Goal: Task Accomplishment & Management: Use online tool/utility

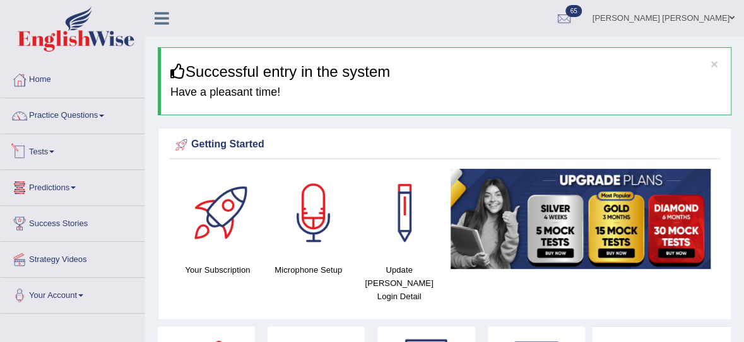
click at [38, 149] on link "Tests" at bounding box center [73, 150] width 144 height 32
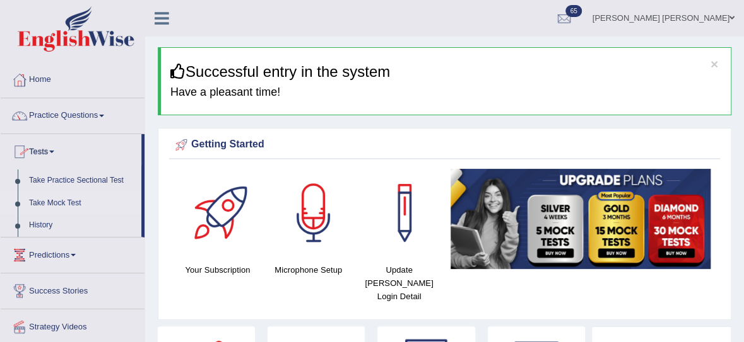
click at [52, 199] on link "Take Mock Test" at bounding box center [82, 203] width 118 height 23
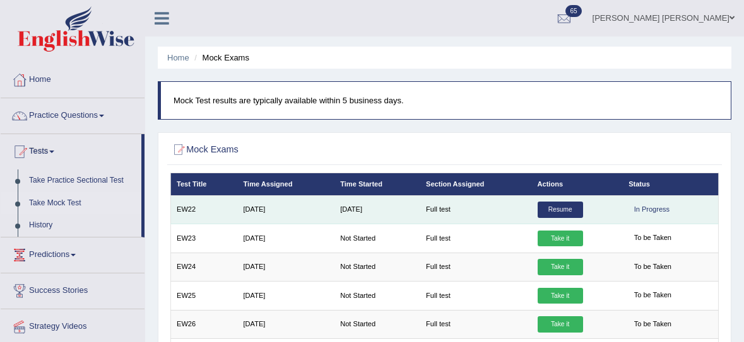
click at [565, 212] on link "Resume" at bounding box center [559, 210] width 45 height 16
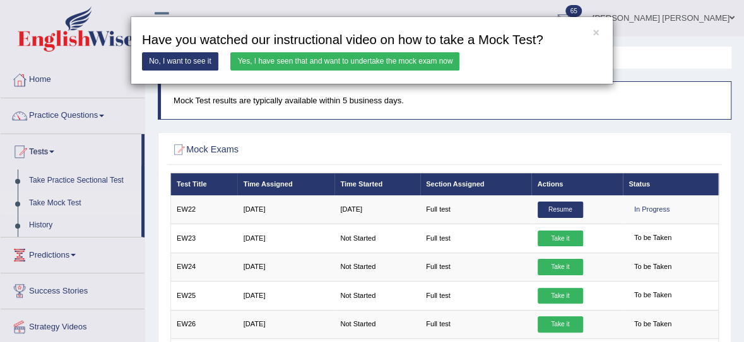
click at [280, 59] on link "Yes, I have seen that and want to undertake the mock exam now" at bounding box center [344, 61] width 229 height 18
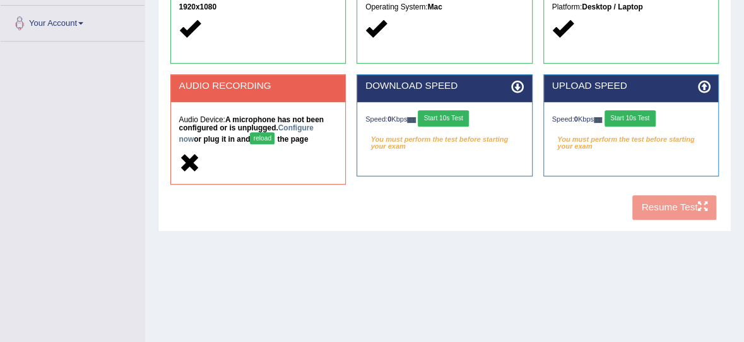
scroll to position [273, 0]
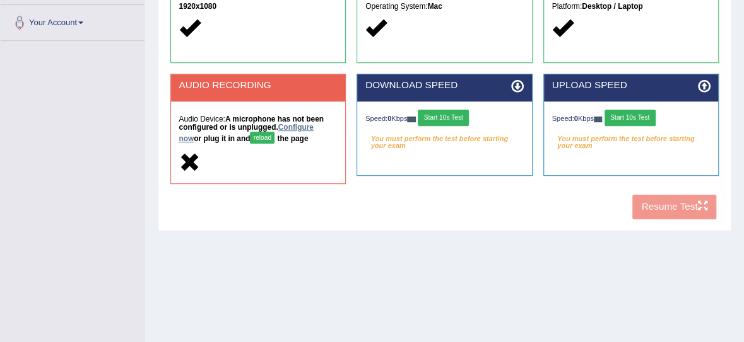
click at [297, 127] on link "Configure now" at bounding box center [245, 133] width 134 height 20
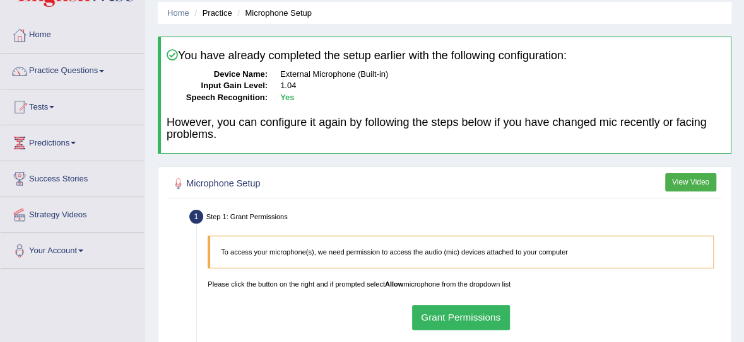
scroll to position [92, 0]
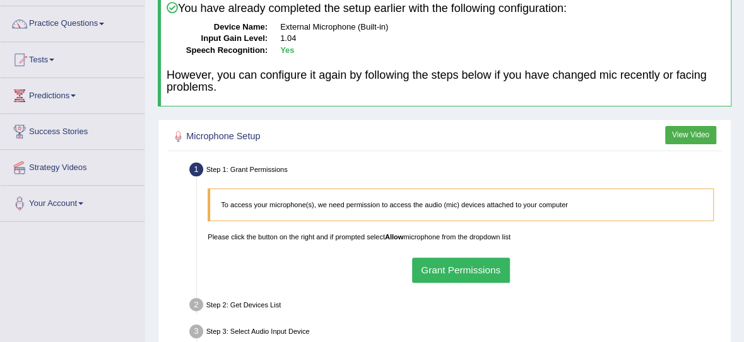
click at [484, 267] on button "Grant Permissions" at bounding box center [461, 270] width 98 height 25
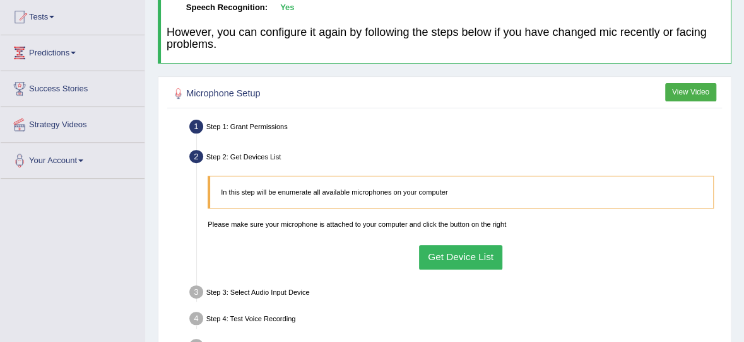
scroll to position [135, 0]
click at [486, 261] on button "Get Device List" at bounding box center [461, 257] width 84 height 25
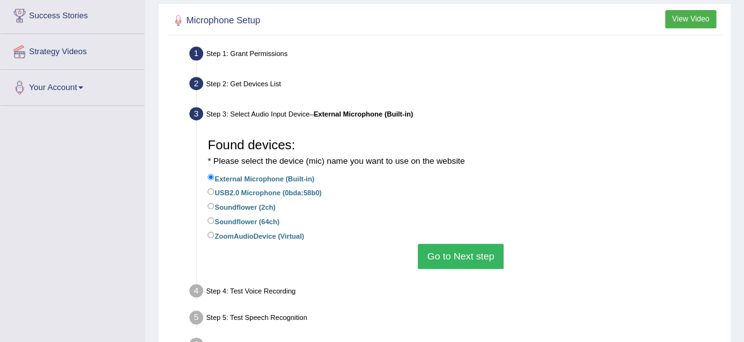
scroll to position [214, 0]
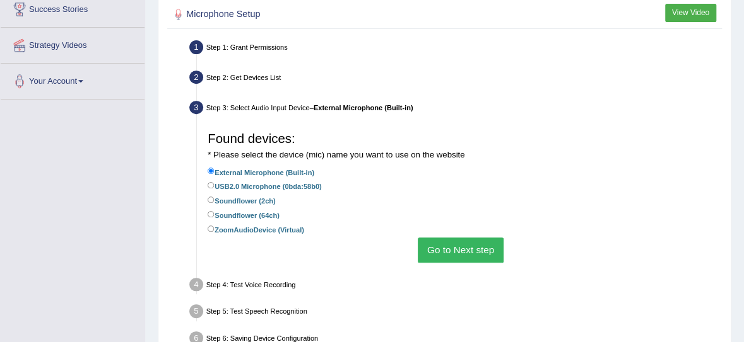
click at [484, 243] on button "Go to Next step" at bounding box center [459, 250] width 85 height 25
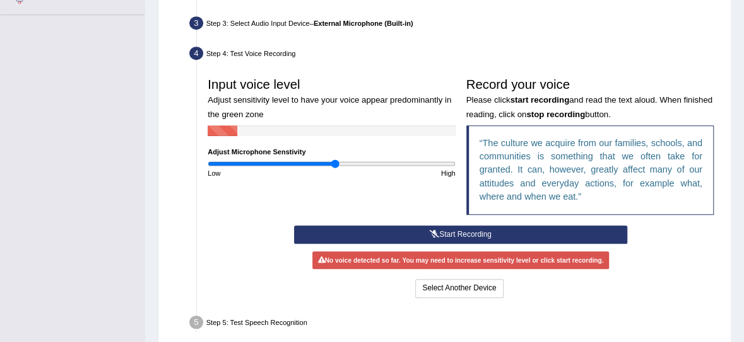
scroll to position [300, 0]
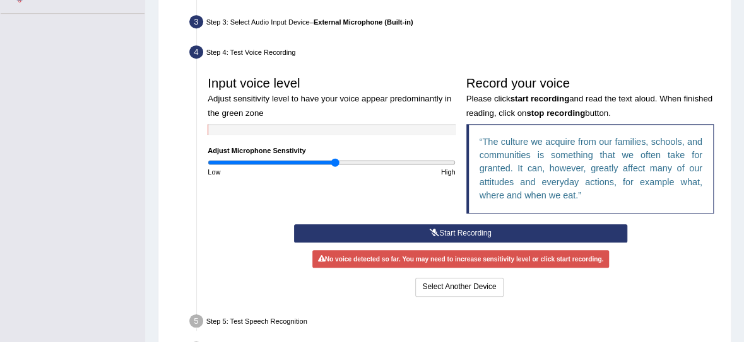
click at [491, 229] on button "Start Recording" at bounding box center [461, 234] width 334 height 18
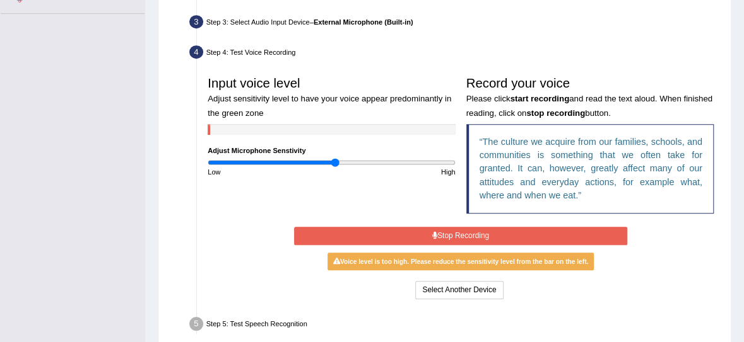
click at [488, 231] on button "Stop Recording" at bounding box center [461, 236] width 334 height 18
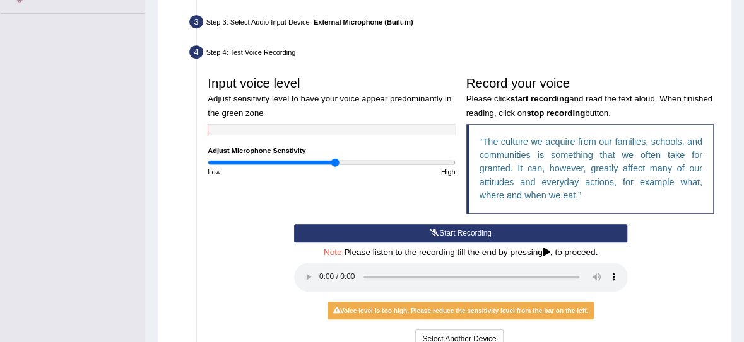
click at [447, 233] on button "Start Recording" at bounding box center [461, 234] width 334 height 18
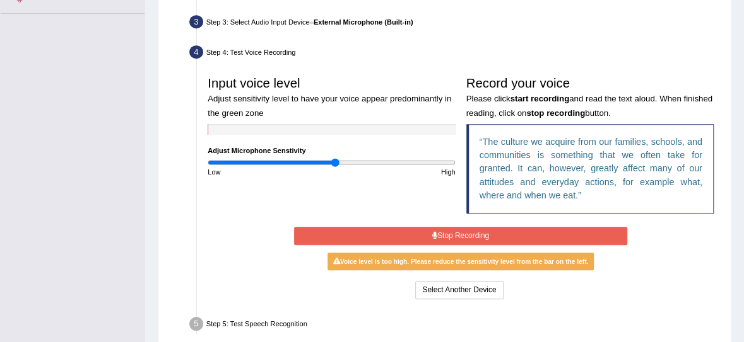
click at [447, 233] on button "Stop Recording" at bounding box center [461, 236] width 334 height 18
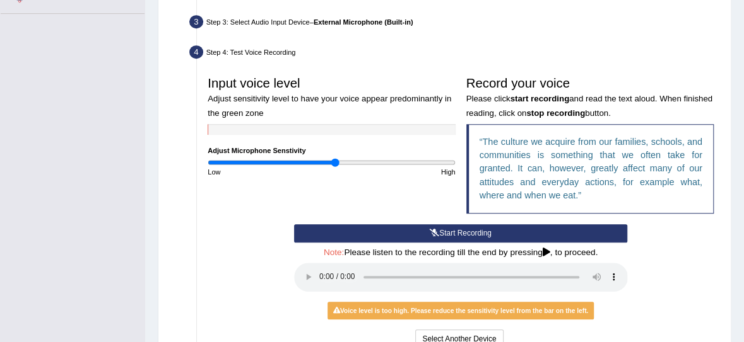
click at [447, 233] on button "Start Recording" at bounding box center [461, 234] width 334 height 18
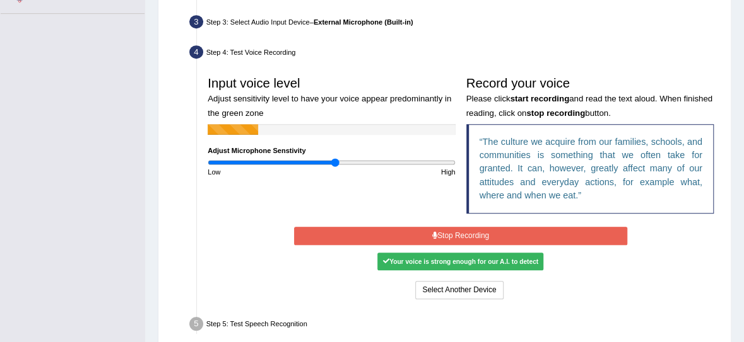
click at [447, 233] on button "Stop Recording" at bounding box center [461, 236] width 334 height 18
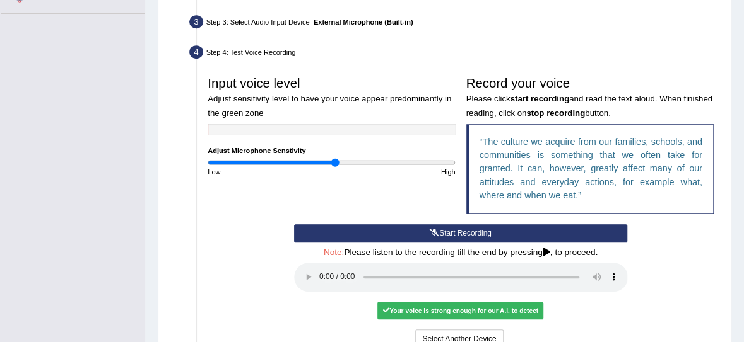
scroll to position [417, 0]
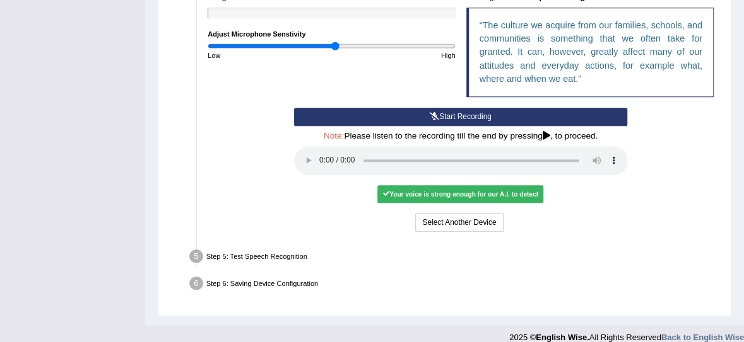
click at [421, 196] on div "Your voice is strong enough for our A.I. to detect" at bounding box center [460, 194] width 166 height 18
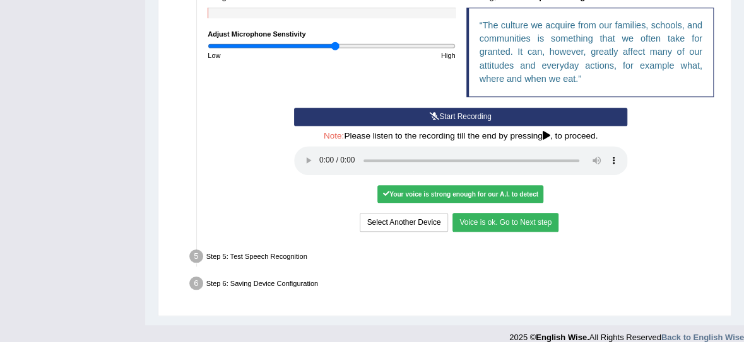
click at [479, 218] on button "Voice is ok. Go to Next step" at bounding box center [505, 222] width 106 height 18
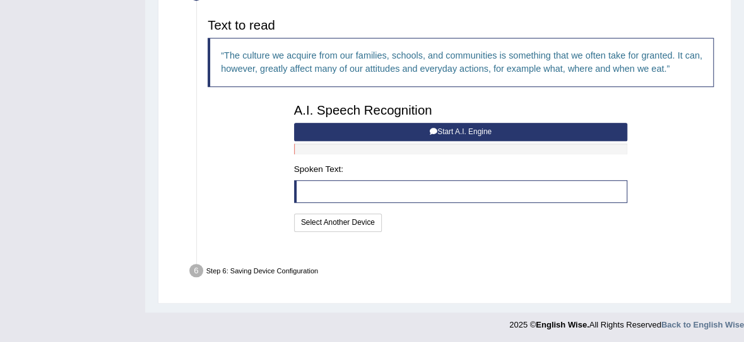
scroll to position [373, 0]
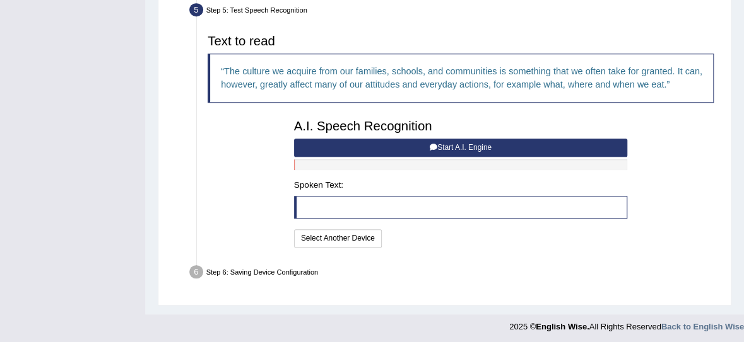
click at [394, 146] on button "Start A.I. Engine" at bounding box center [461, 148] width 334 height 18
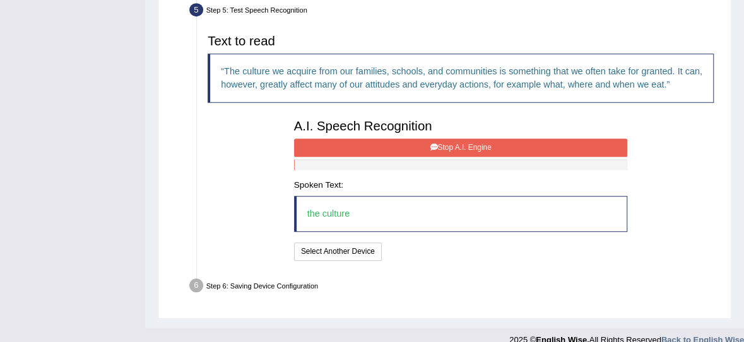
click at [394, 146] on button "Stop A.I. Engine" at bounding box center [461, 148] width 334 height 18
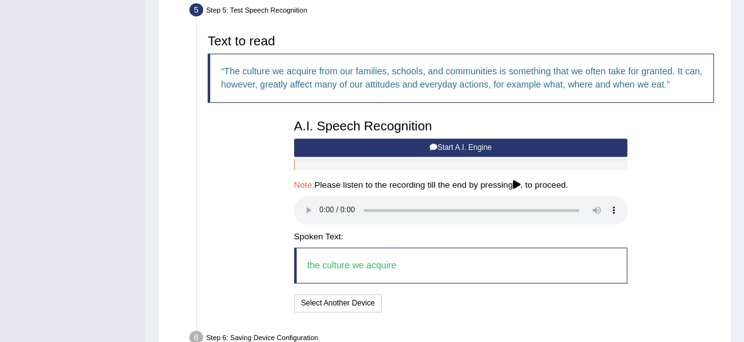
scroll to position [438, 0]
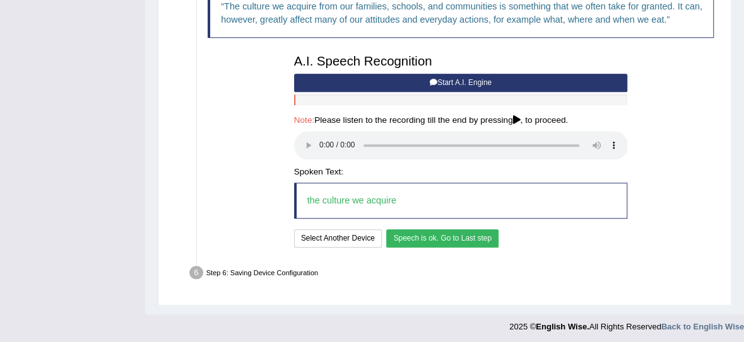
click at [412, 237] on button "Speech is ok. Go to Last step" at bounding box center [442, 239] width 112 height 18
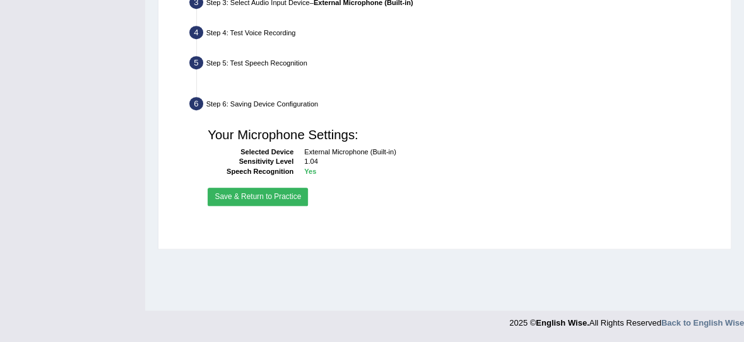
scroll to position [319, 0]
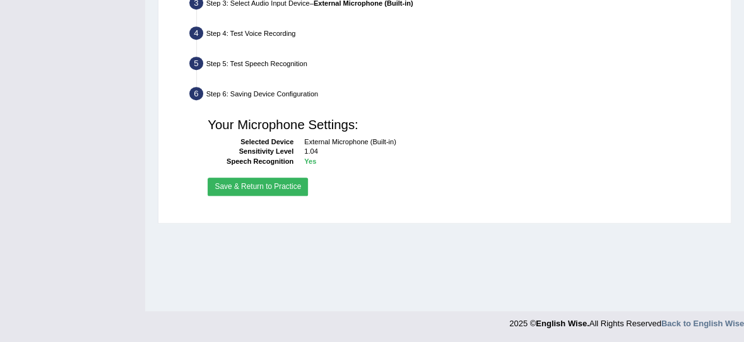
click at [235, 182] on button "Save & Return to Practice" at bounding box center [257, 187] width 100 height 18
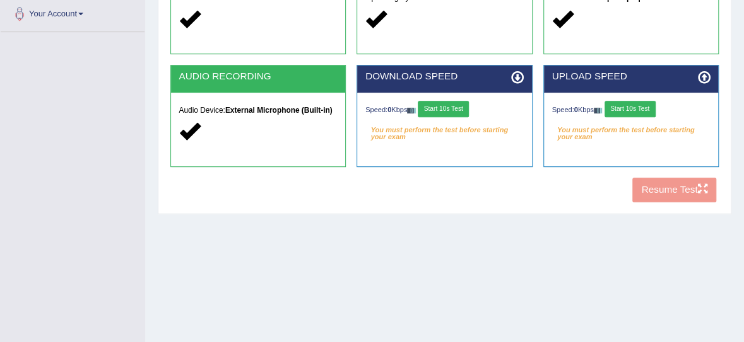
click at [442, 112] on button "Start 10s Test" at bounding box center [442, 109] width 51 height 16
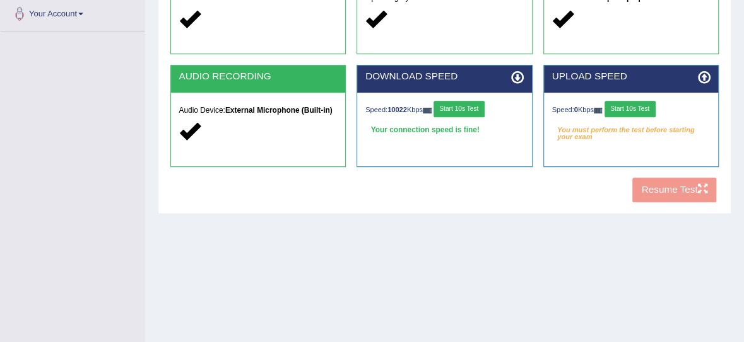
click at [651, 112] on button "Start 10s Test" at bounding box center [629, 109] width 51 height 16
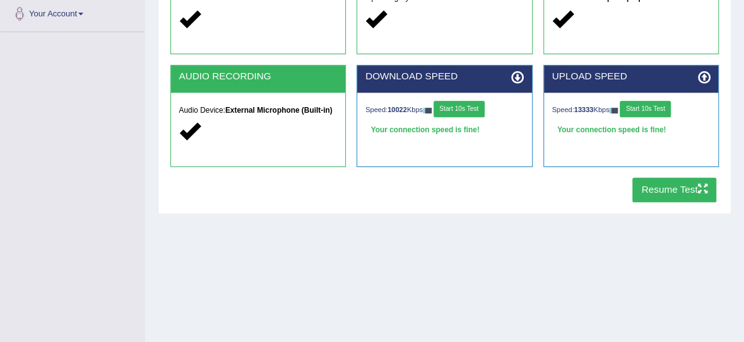
click at [669, 197] on button "Resume Test" at bounding box center [674, 190] width 84 height 25
